Goal: Download file/media

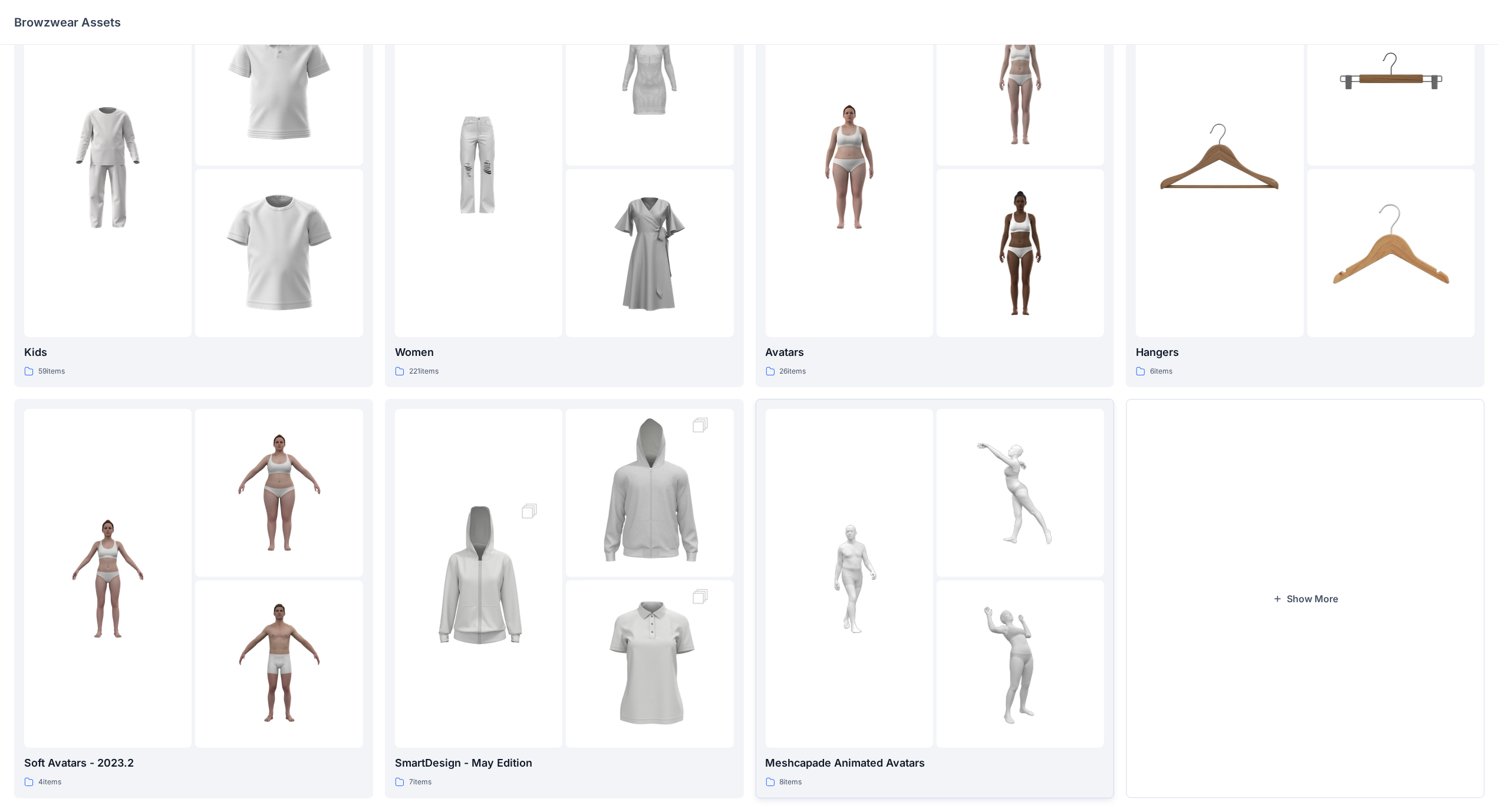
scroll to position [89, 0]
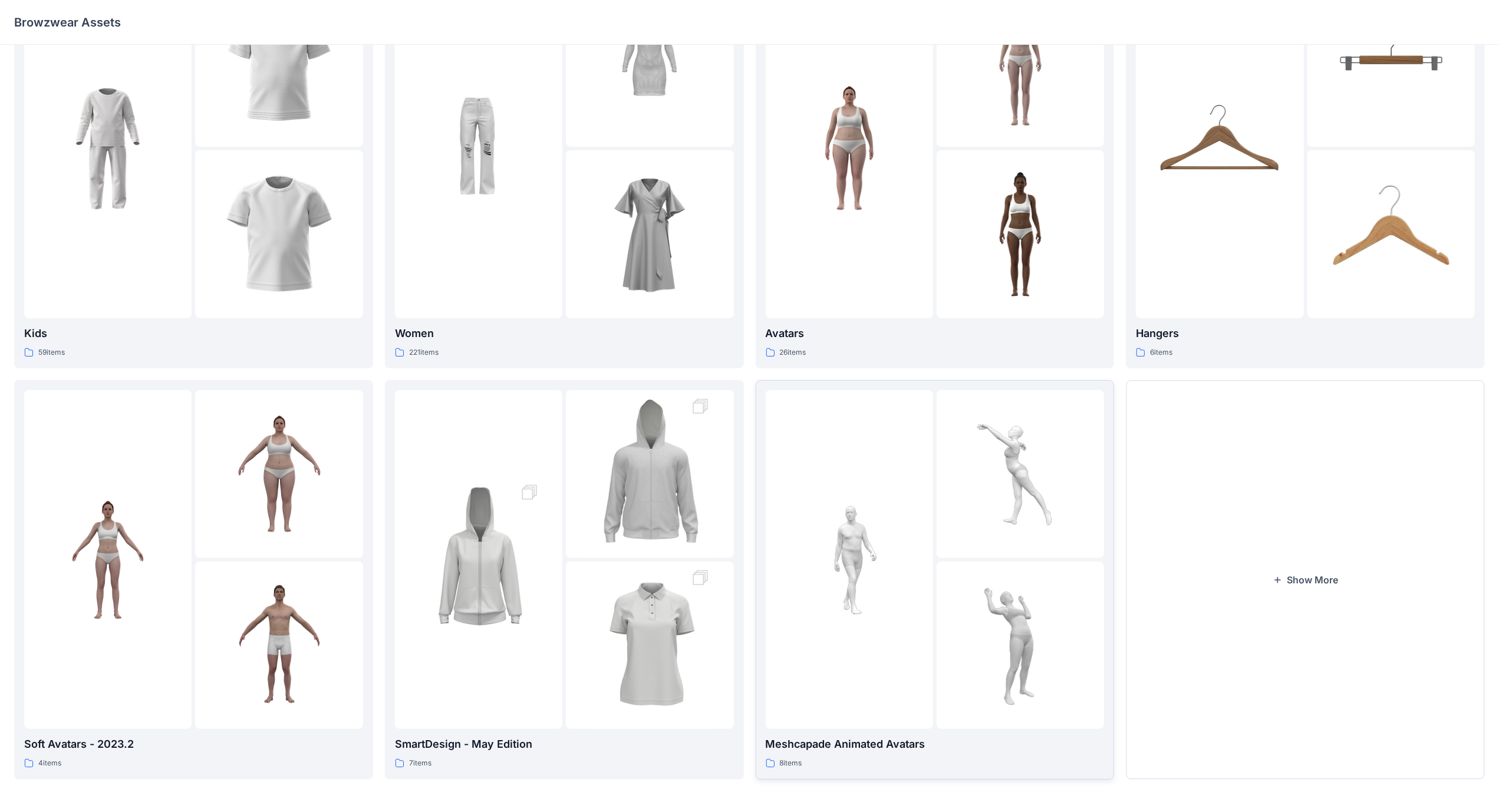
click at [964, 593] on img at bounding box center [1021, 645] width 130 height 130
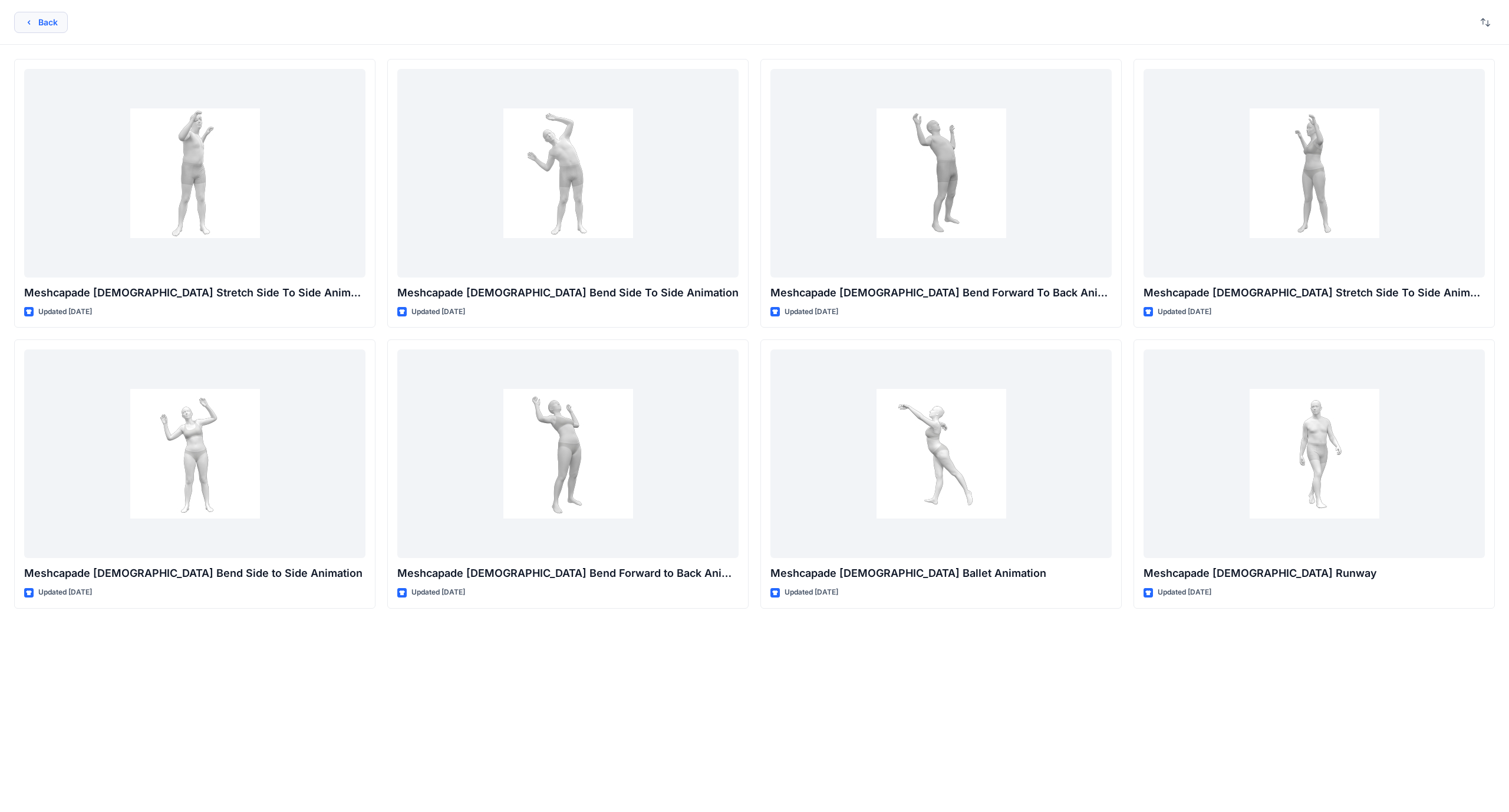
click at [34, 26] on button "Back" at bounding box center [41, 22] width 53 height 21
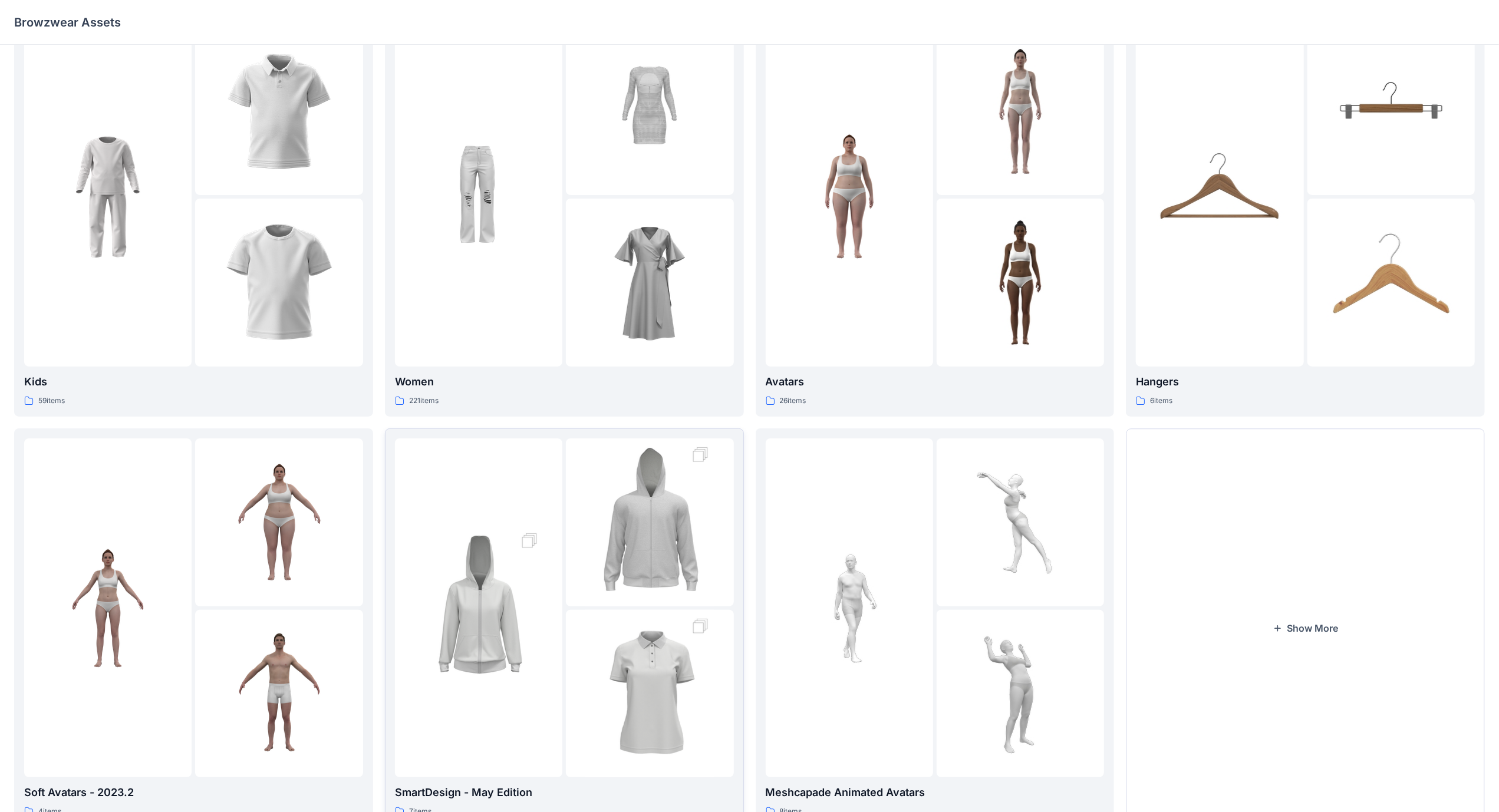
scroll to position [89, 0]
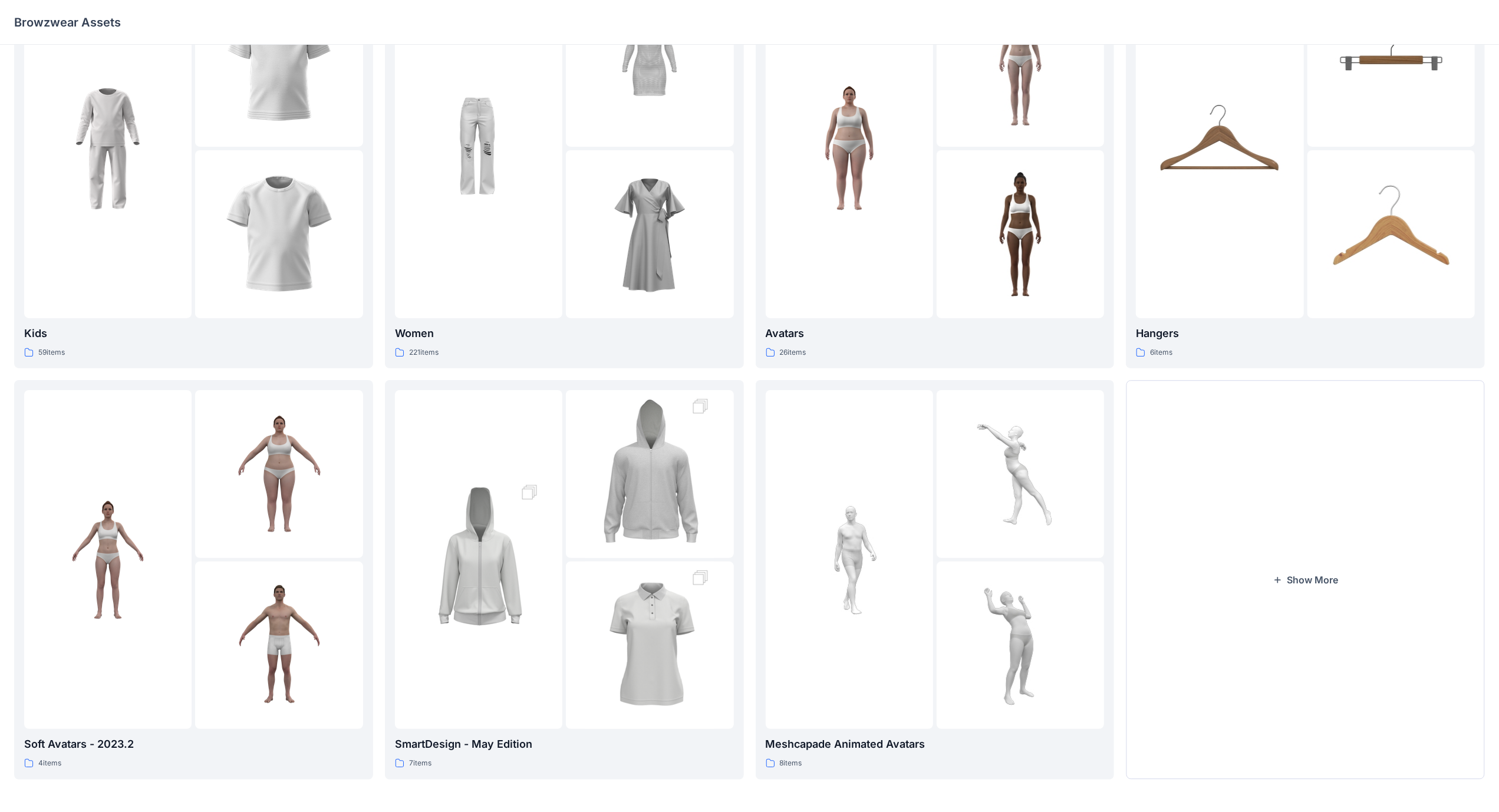
click at [575, 656] on div at bounding box center [649, 645] width 167 height 167
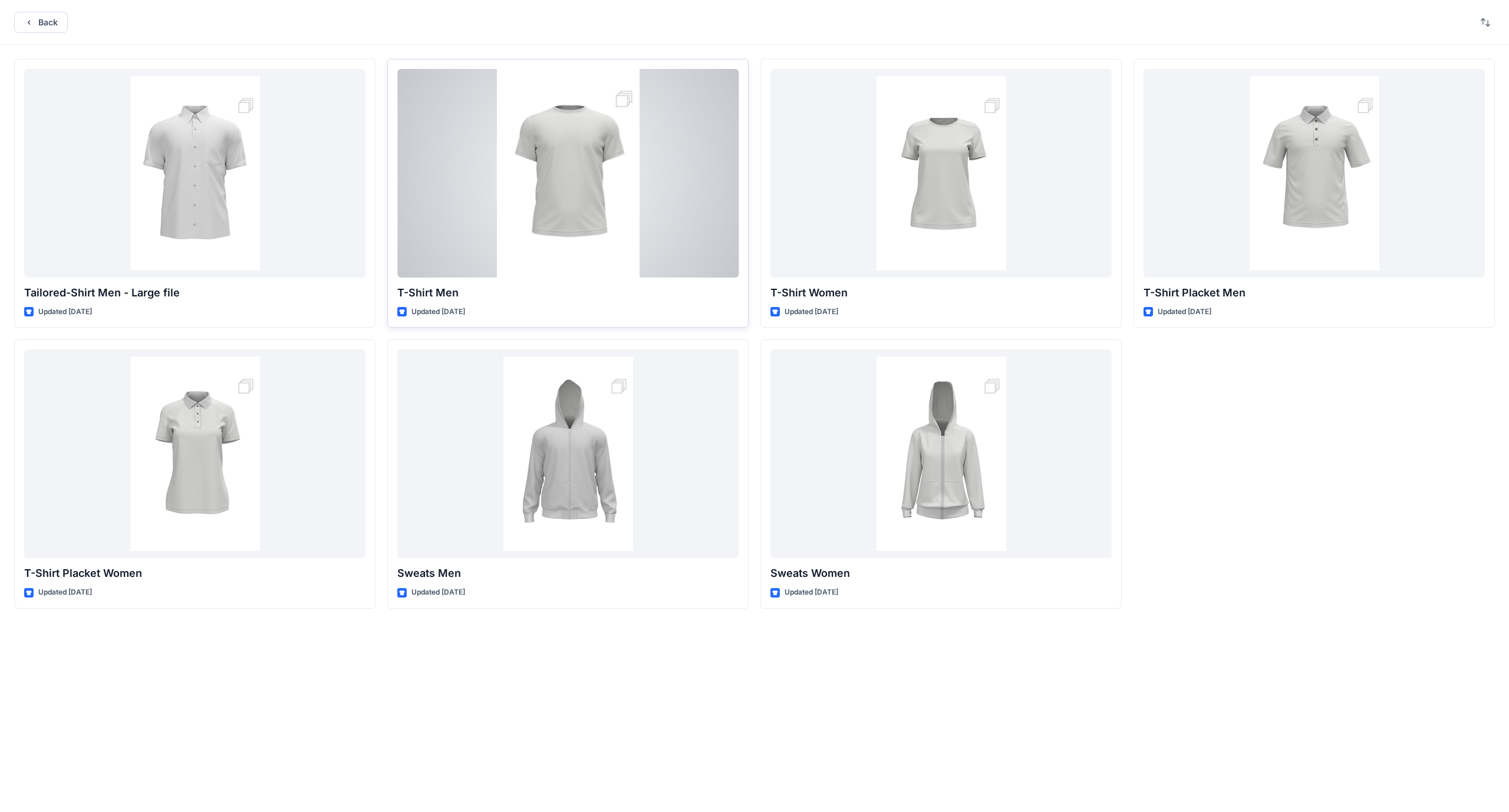
click at [544, 250] on div at bounding box center [568, 173] width 341 height 208
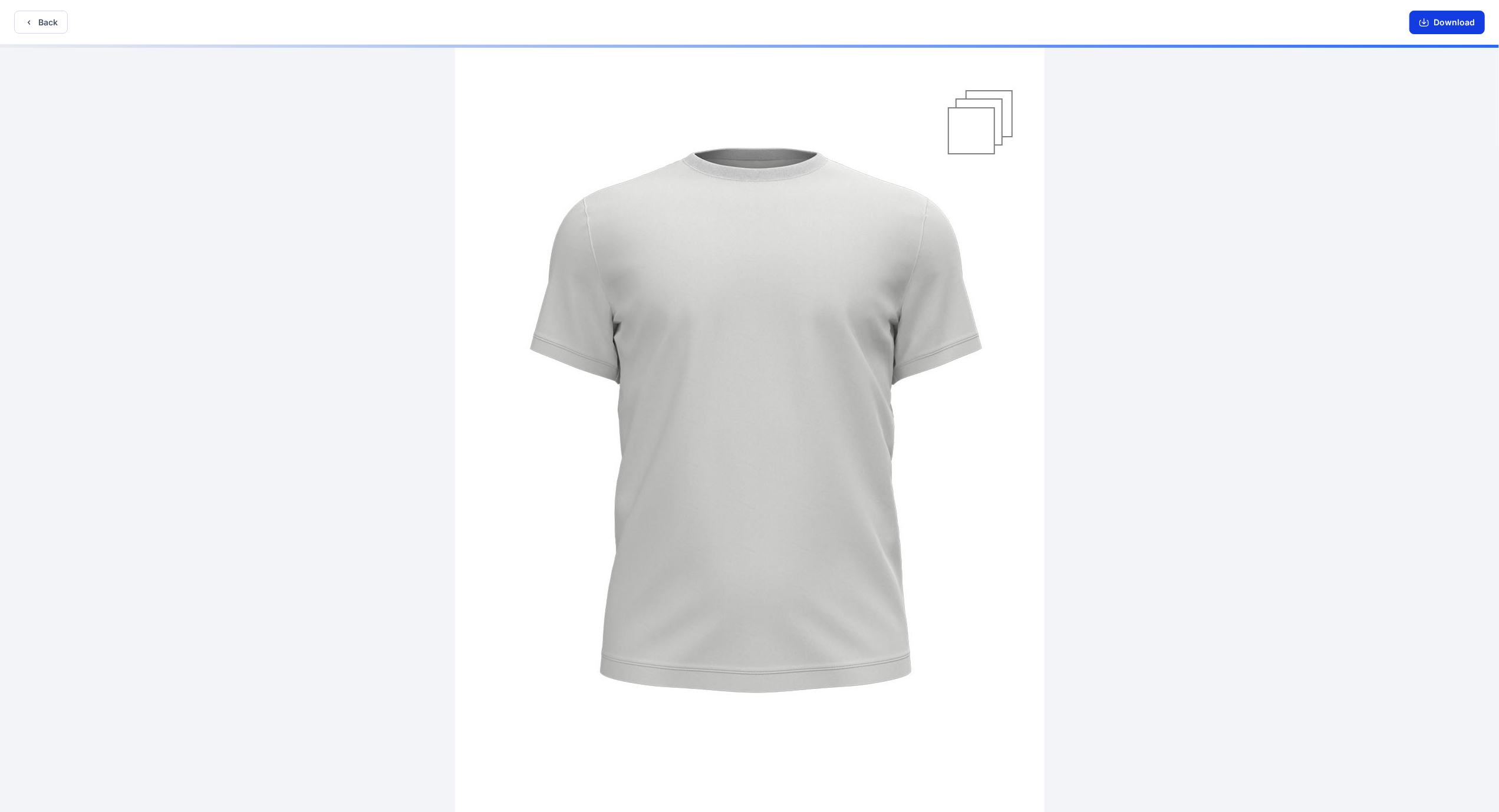
click at [1437, 24] on button "Download" at bounding box center [1447, 22] width 75 height 24
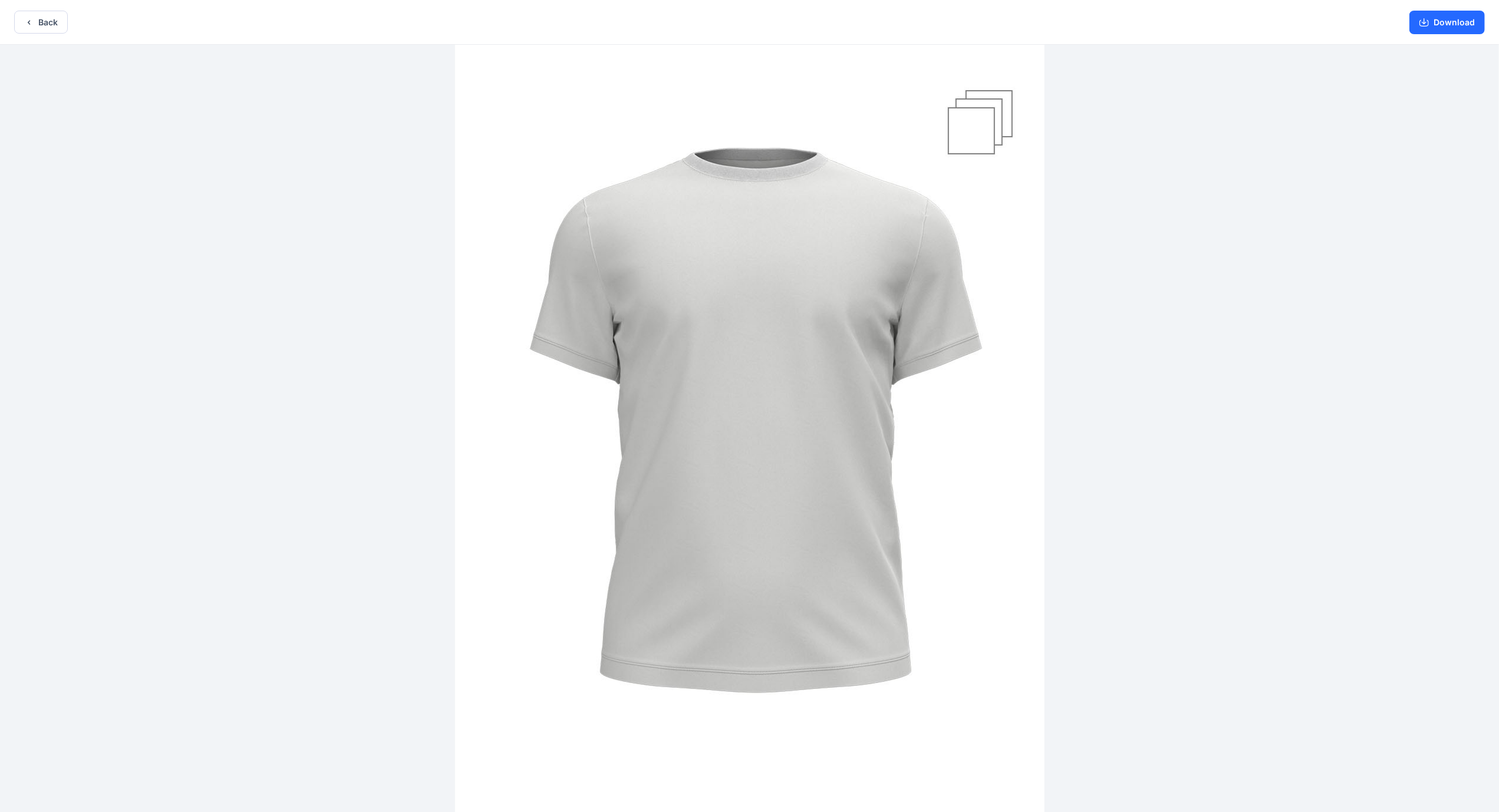
click at [1121, 459] on div at bounding box center [749, 430] width 1499 height 770
click at [965, 117] on img at bounding box center [750, 430] width 590 height 884
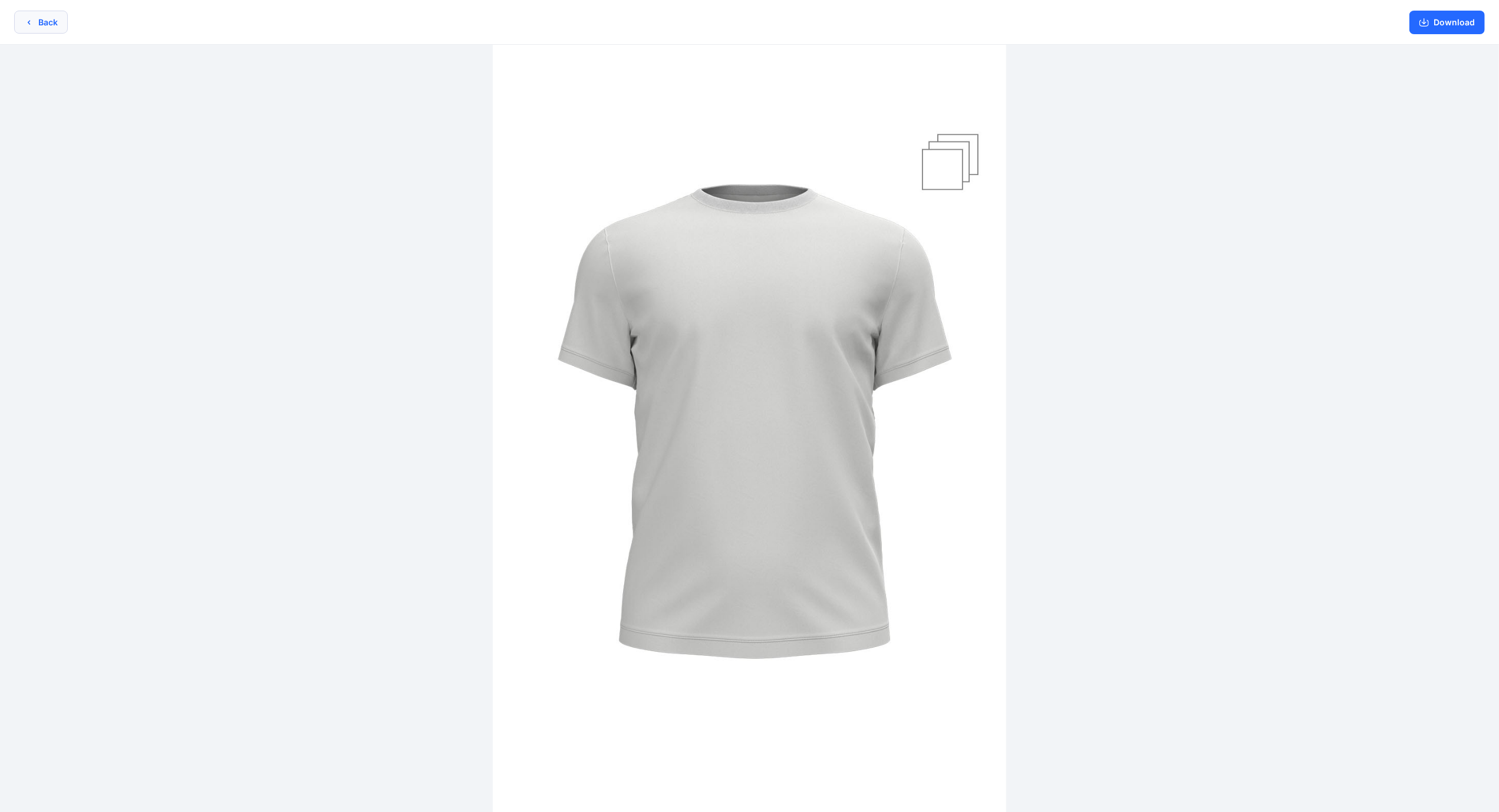
click at [45, 23] on button "Back" at bounding box center [41, 22] width 53 height 23
